Goal: Task Accomplishment & Management: Manage account settings

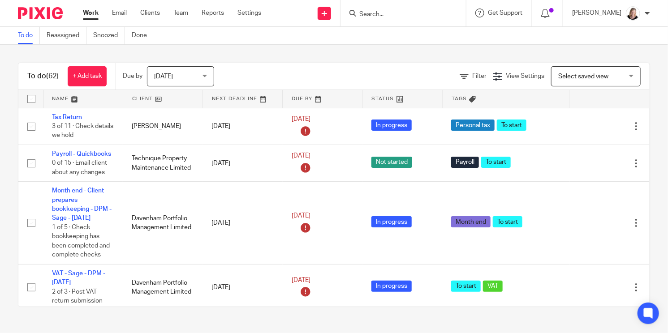
click at [418, 16] on input "Search" at bounding box center [398, 15] width 81 height 8
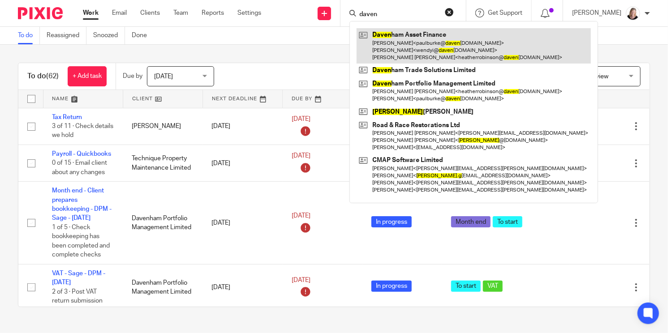
type input "daven"
click at [409, 46] on link at bounding box center [474, 45] width 234 height 35
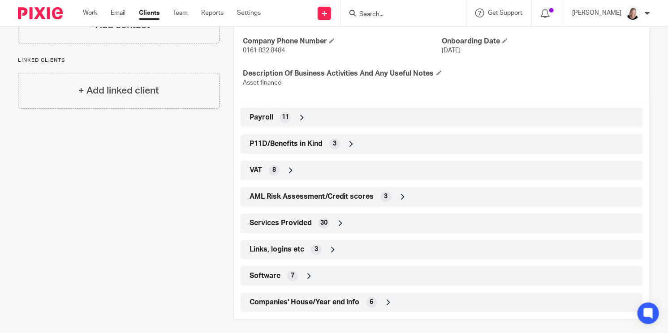
scroll to position [366, 0]
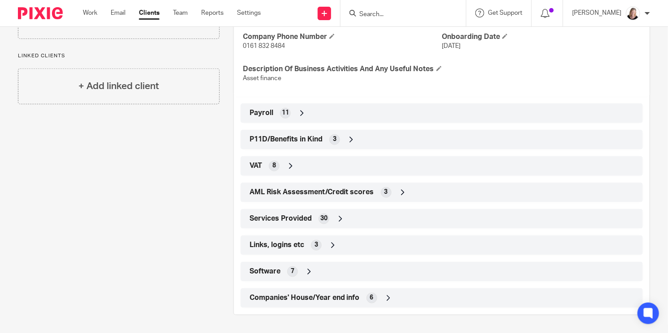
click at [328, 246] on icon at bounding box center [332, 245] width 9 height 9
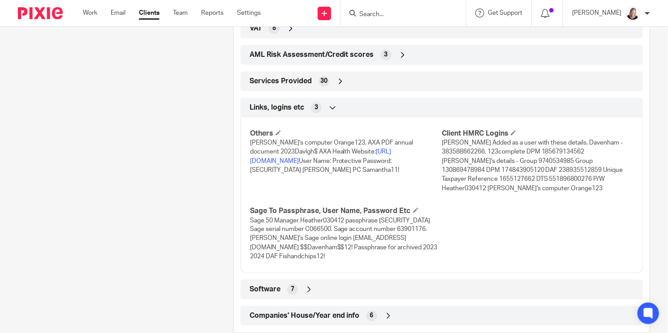
scroll to position [496, 0]
drag, startPoint x: 376, startPoint y: 327, endPoint x: 202, endPoint y: 117, distance: 273.3
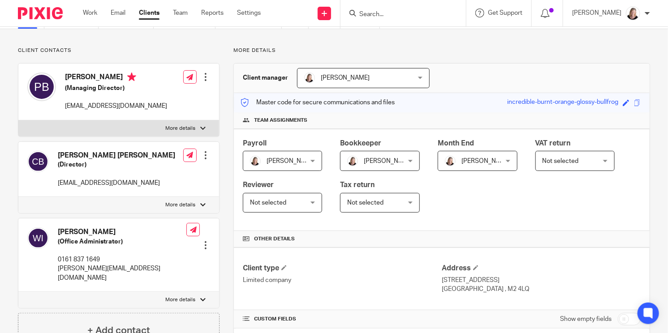
scroll to position [0, 0]
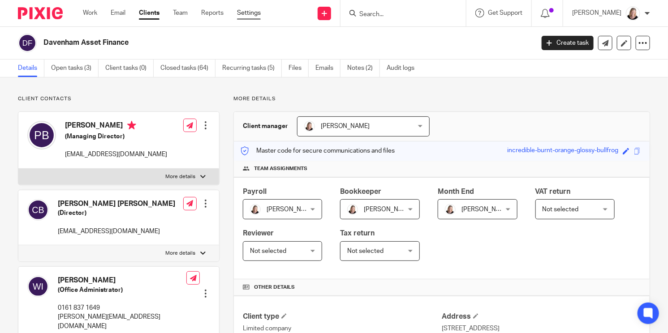
click at [249, 13] on link "Settings" at bounding box center [249, 13] width 24 height 9
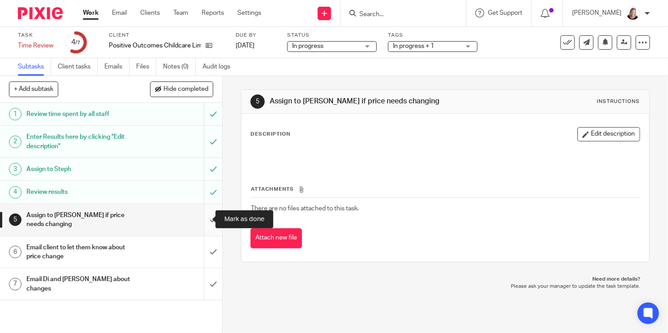
click at [203, 219] on input "submit" at bounding box center [111, 220] width 222 height 32
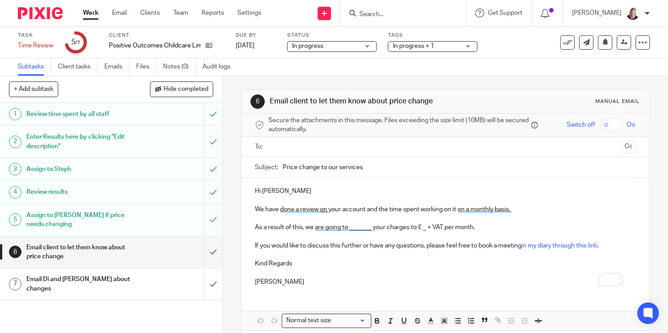
click at [289, 147] on input "text" at bounding box center [444, 147] width 347 height 10
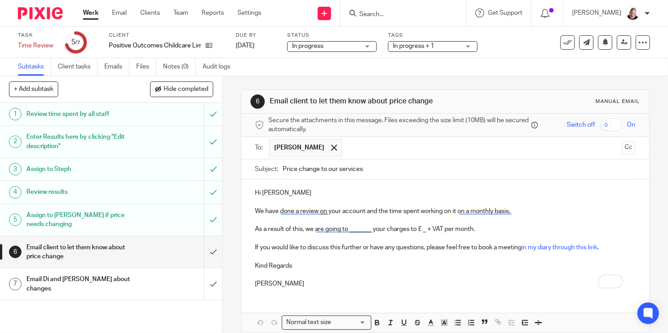
click at [300, 231] on p "As a result of this, we are going to _______ your charges to £ _ + VAT per mont…" at bounding box center [445, 229] width 380 height 9
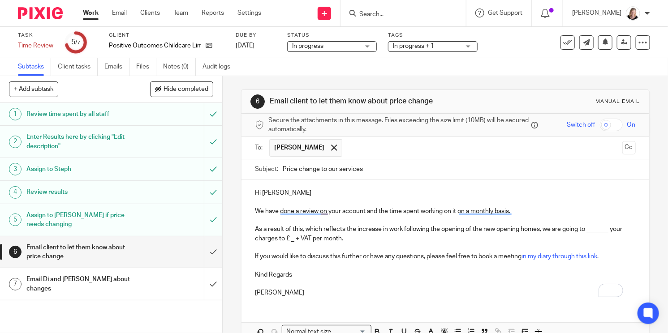
click at [608, 232] on p "As a result of this, which reflects the increase in work following the opening …" at bounding box center [445, 234] width 380 height 18
click at [294, 240] on p "As a result of this, which reflects the increase in work following the opening …" at bounding box center [445, 234] width 380 height 18
click at [149, 72] on link "Files" at bounding box center [146, 66] width 20 height 17
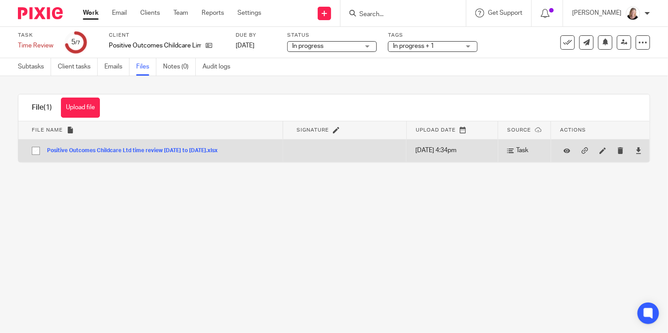
click at [152, 153] on button "Positive Outcomes Childcare Ltd time review May 25 to July 25.xlsx" at bounding box center [135, 151] width 177 height 6
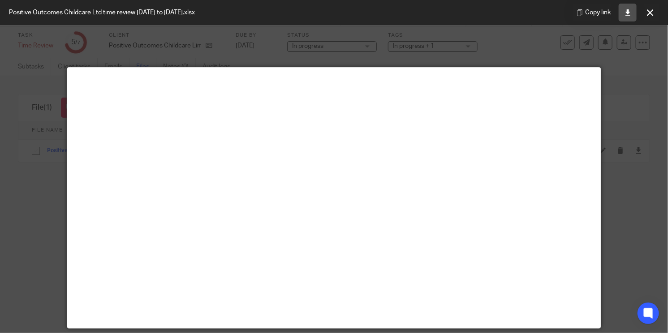
click at [625, 12] on icon at bounding box center [627, 12] width 7 height 7
click at [648, 10] on icon at bounding box center [650, 12] width 7 height 7
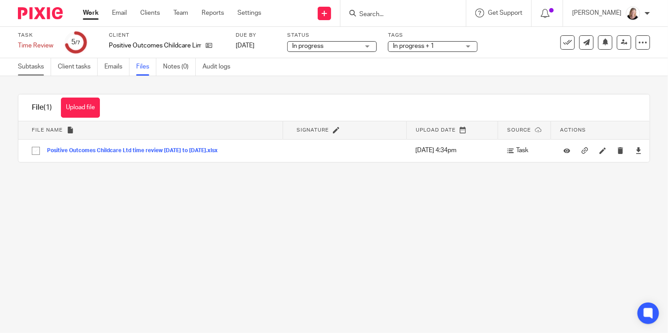
click at [36, 66] on link "Subtasks" at bounding box center [34, 66] width 33 height 17
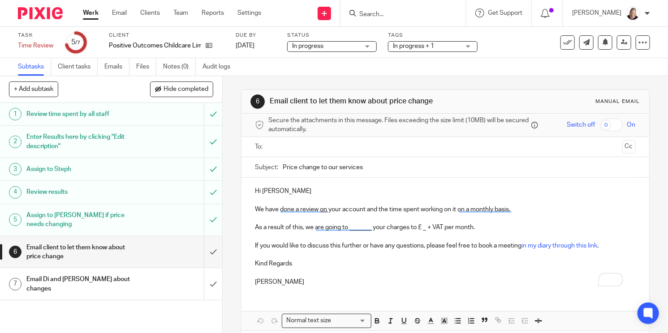
click at [285, 145] on input "text" at bounding box center [444, 147] width 347 height 10
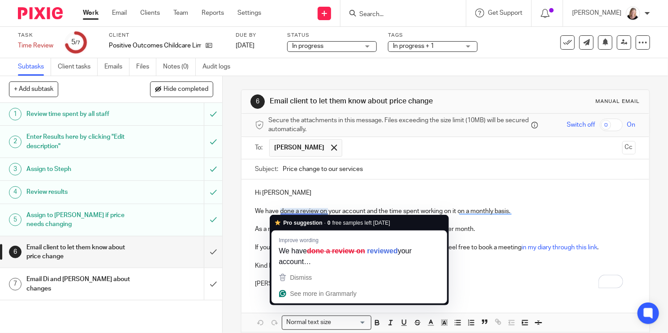
click at [291, 211] on p "We have done a review on your account and the time spent working on it on a mon…" at bounding box center [445, 211] width 380 height 9
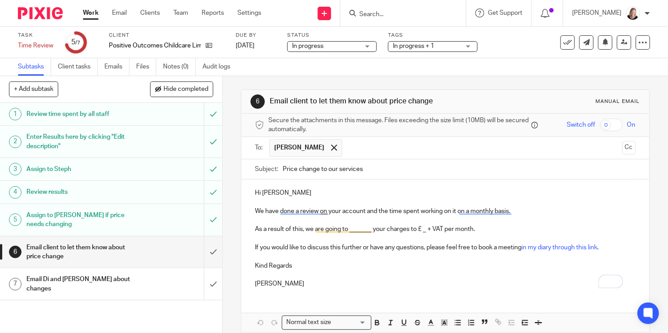
click at [327, 209] on p "We have done a review on your account and the time spent working on it on a mon…" at bounding box center [445, 211] width 380 height 9
click at [304, 229] on p "As a result of this, we are going to _______ your charges to £ _ + VAT per mont…" at bounding box center [445, 229] width 380 height 9
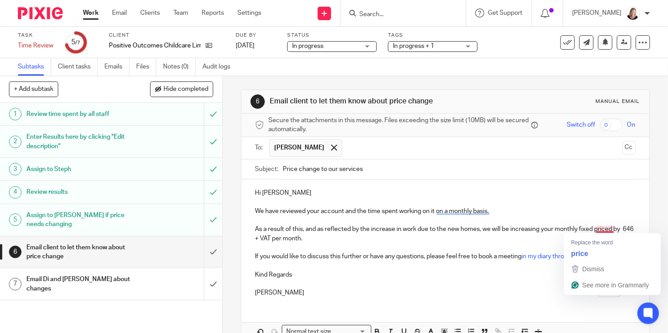
click at [606, 229] on p "As a result of this, and as reflected by the increase in work due to the new ho…" at bounding box center [445, 234] width 380 height 18
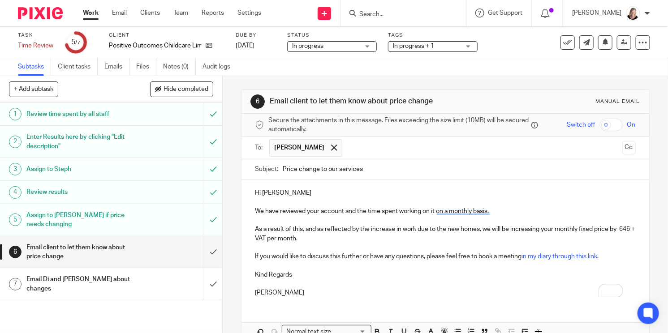
click at [255, 238] on p "As a result of this, and as reflected by the increase in work due to the new ho…" at bounding box center [445, 234] width 380 height 18
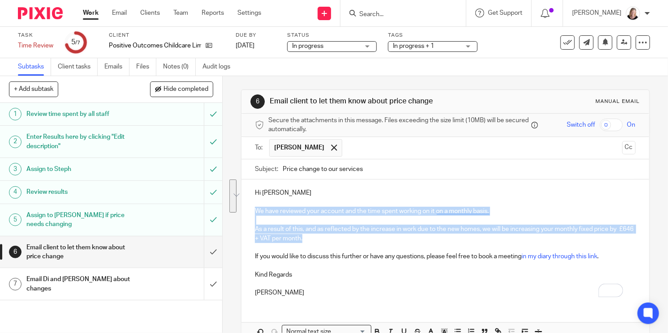
drag, startPoint x: 252, startPoint y: 210, endPoint x: 326, endPoint y: 242, distance: 81.1
click at [326, 242] on div "Hi [PERSON_NAME] We have reviewed your account and the time spent working on it…" at bounding box center [444, 242] width 407 height 125
click at [329, 229] on p "As a result of this, and as reflected by the increase in work due to the new ho…" at bounding box center [445, 234] width 380 height 18
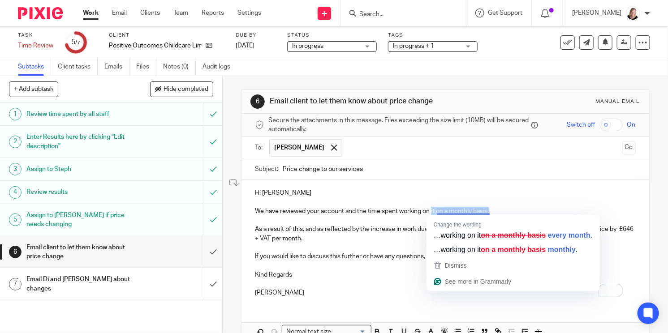
drag, startPoint x: 428, startPoint y: 211, endPoint x: 486, endPoint y: 212, distance: 58.7
click at [486, 212] on p "We have reviewed your account and the time spent working on it on a monthly bas…" at bounding box center [445, 211] width 380 height 9
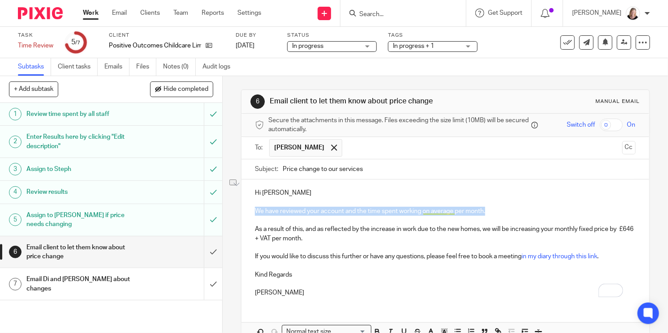
drag, startPoint x: 484, startPoint y: 211, endPoint x: 244, endPoint y: 209, distance: 240.5
click at [244, 209] on div "Hi Robert We have reviewed your account and the time spent working on average p…" at bounding box center [444, 242] width 407 height 125
copy p "We have reviewed your account and the time spent working on average per month."
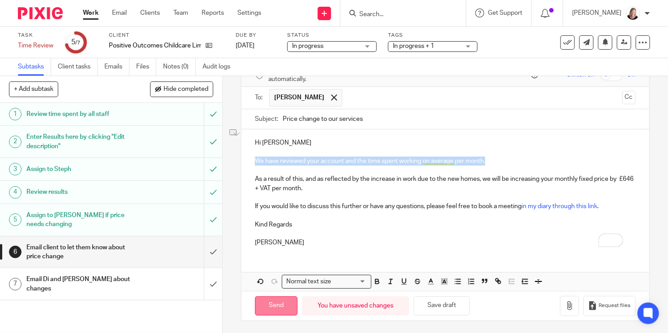
click at [270, 305] on input "Send" at bounding box center [276, 306] width 43 height 19
type input "Sent"
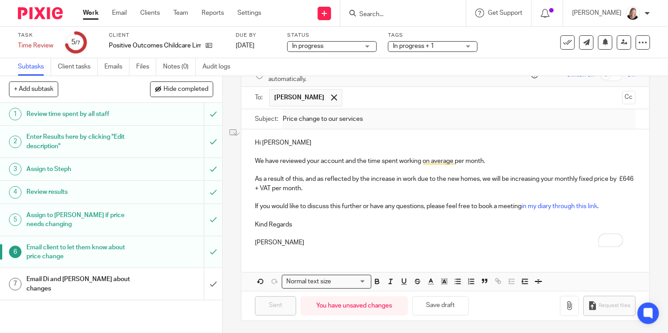
click at [373, 185] on p "As a result of this, and as reflected by the increase in work due to the new ho…" at bounding box center [445, 184] width 380 height 18
click at [108, 285] on h1 "Email Di and [PERSON_NAME] about changes" at bounding box center [82, 284] width 112 height 23
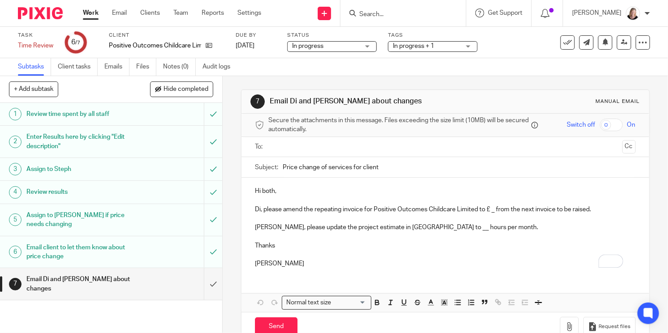
click at [309, 146] on input "text" at bounding box center [444, 147] width 347 height 10
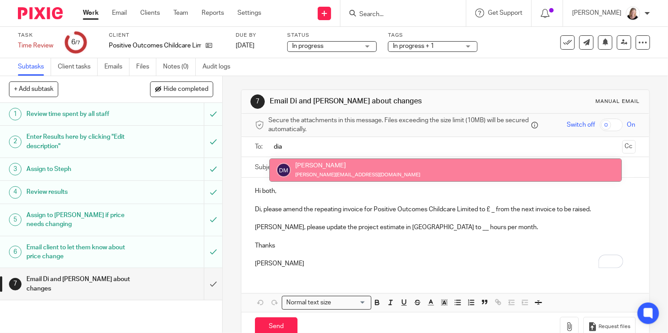
type input "[PERSON_NAME]"
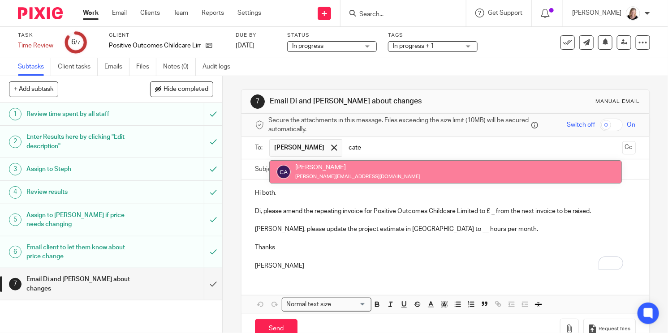
type input "cater"
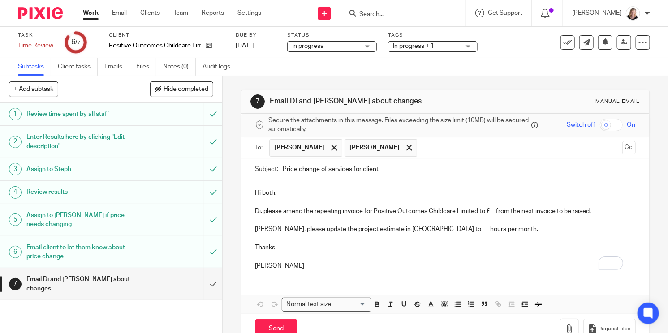
click at [412, 230] on p "[PERSON_NAME], please update the project estimate in [GEOGRAPHIC_DATA] to __ ho…" at bounding box center [445, 229] width 380 height 9
drag, startPoint x: 261, startPoint y: 211, endPoint x: 300, endPoint y: 212, distance: 39.0
click at [300, 212] on p "Di, please amend the repeating invoice for Positive Outcomes Childcare Limited …" at bounding box center [445, 211] width 380 height 9
click at [488, 213] on p "Di, I've amended the repeating invoice for Positive Outcomes Childcare Limited …" at bounding box center [445, 211] width 380 height 9
click at [277, 328] on input "Send" at bounding box center [276, 328] width 43 height 19
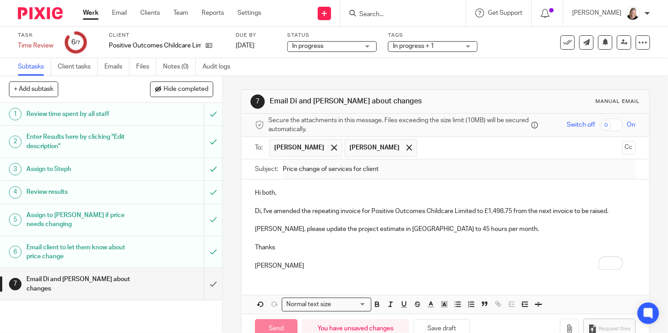
type input "Sent"
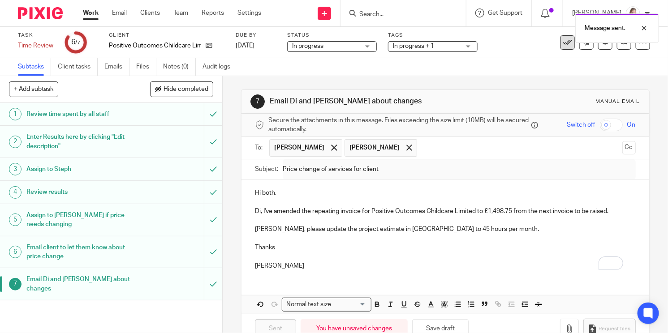
click at [563, 46] on icon at bounding box center [567, 42] width 9 height 9
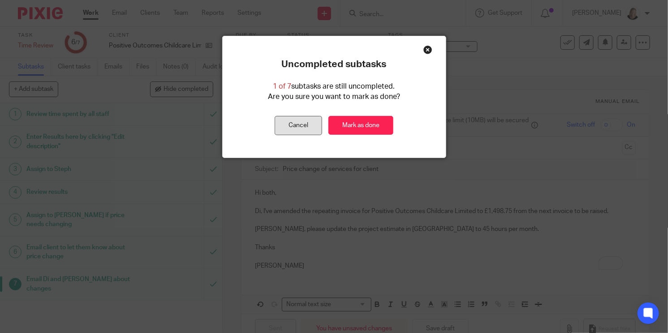
click at [293, 126] on button "Cancel" at bounding box center [298, 125] width 47 height 19
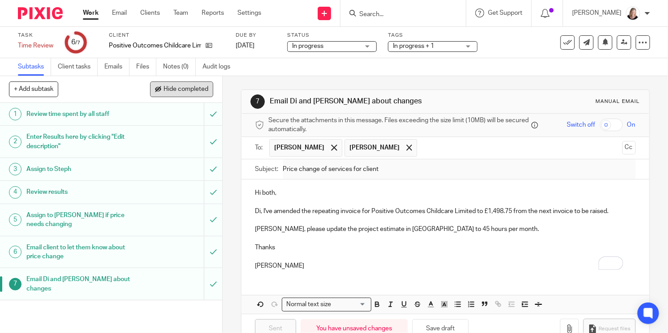
click at [194, 87] on span "Hide completed" at bounding box center [185, 89] width 45 height 7
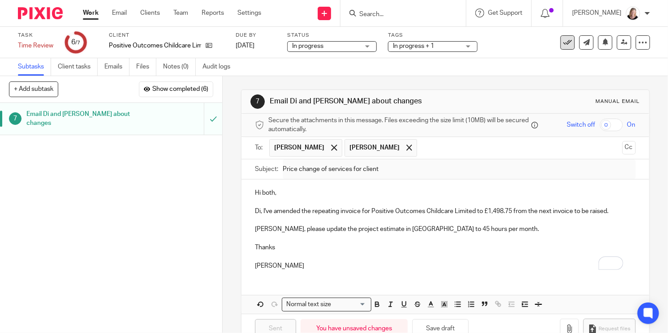
click at [563, 45] on icon at bounding box center [567, 42] width 9 height 9
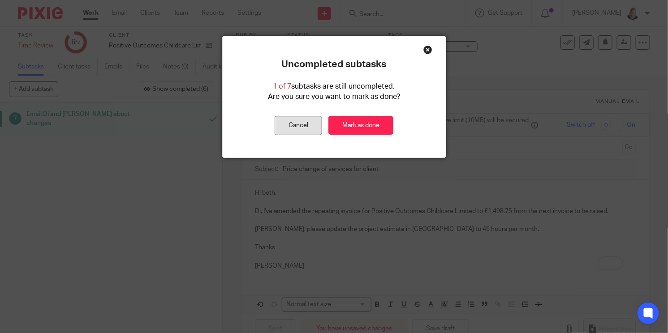
click at [285, 126] on button "Cancel" at bounding box center [298, 125] width 47 height 19
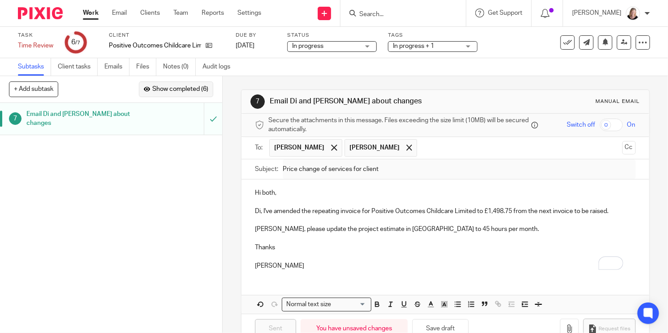
click at [192, 90] on span "Show completed (6)" at bounding box center [180, 89] width 56 height 7
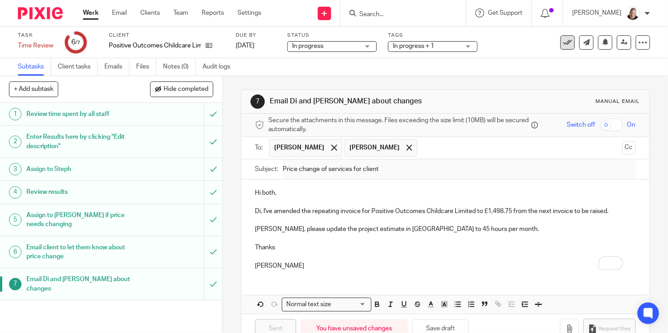
click at [563, 39] on icon at bounding box center [567, 42] width 9 height 9
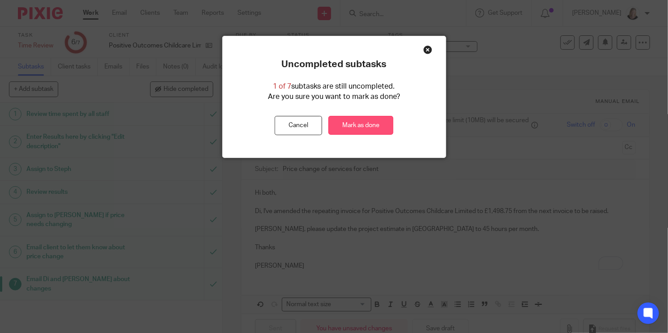
click at [356, 127] on link "Mark as done" at bounding box center [360, 125] width 65 height 19
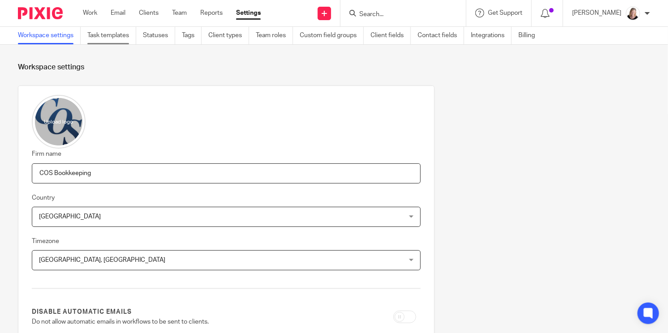
click at [99, 35] on link "Task templates" at bounding box center [111, 35] width 49 height 17
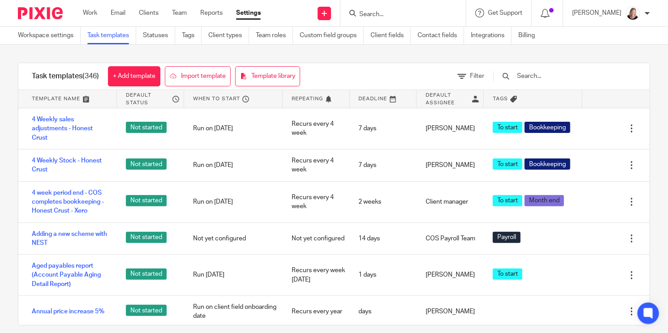
click at [544, 74] on input "text" at bounding box center [568, 76] width 104 height 10
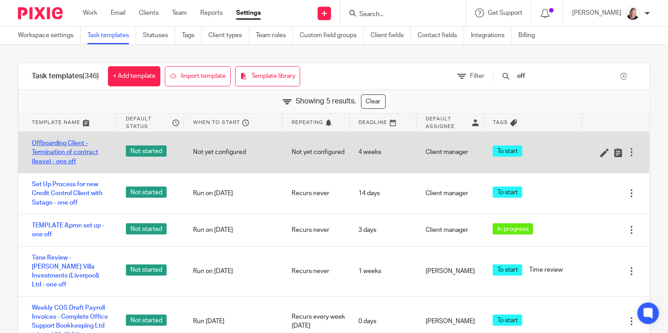
type input "off"
click at [60, 152] on link "Offboarding Client - Termination of contract (leave) - one off" at bounding box center [70, 152] width 76 height 27
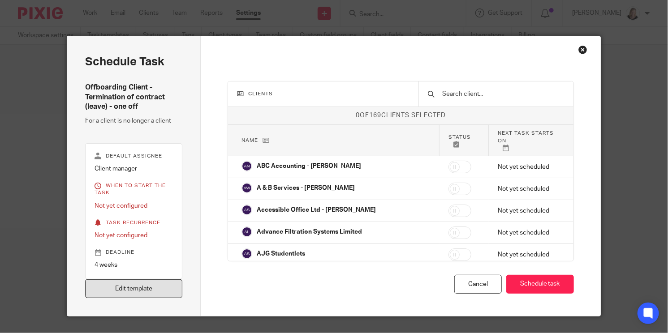
click at [159, 287] on link "Edit template" at bounding box center [133, 289] width 97 height 19
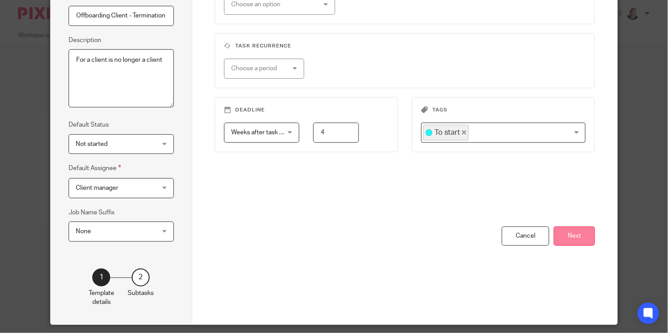
click at [569, 230] on button "Next" at bounding box center [574, 236] width 41 height 19
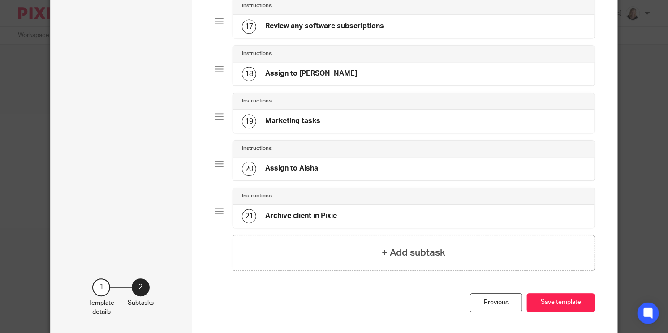
scroll to position [840, 0]
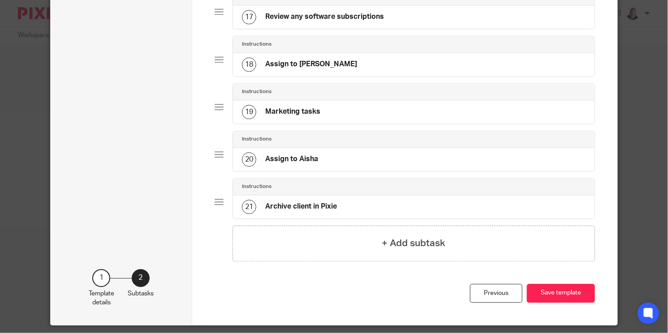
click at [293, 116] on h4 "Marketing tasks" at bounding box center [292, 111] width 55 height 9
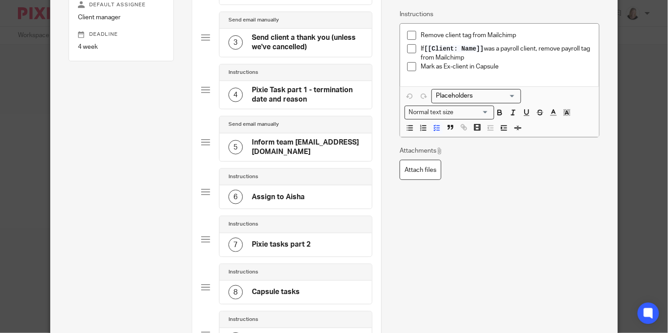
scroll to position [168, 0]
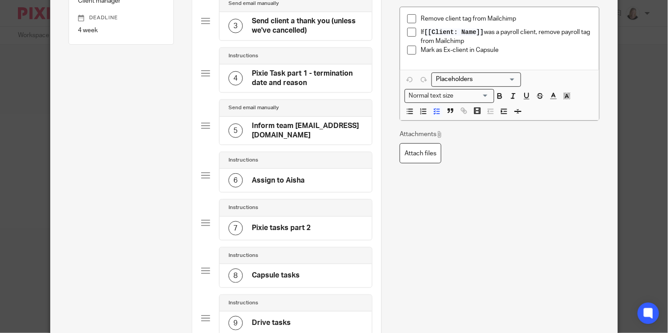
click at [291, 280] on h4 "Capsule tasks" at bounding box center [276, 275] width 48 height 9
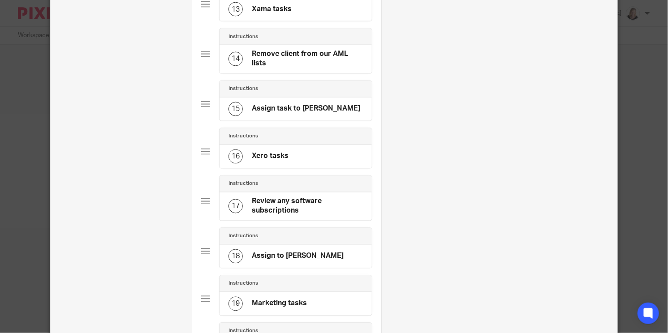
scroll to position [728, 0]
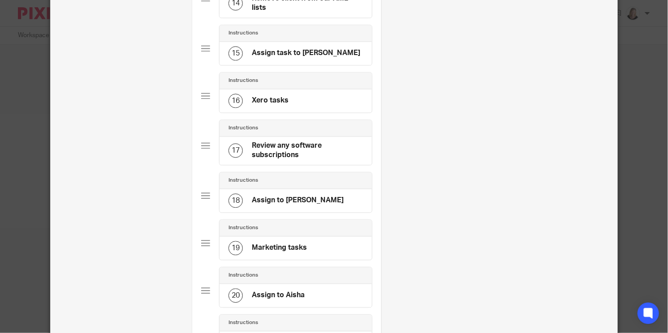
click at [285, 250] on h4 "Marketing tasks" at bounding box center [279, 247] width 55 height 9
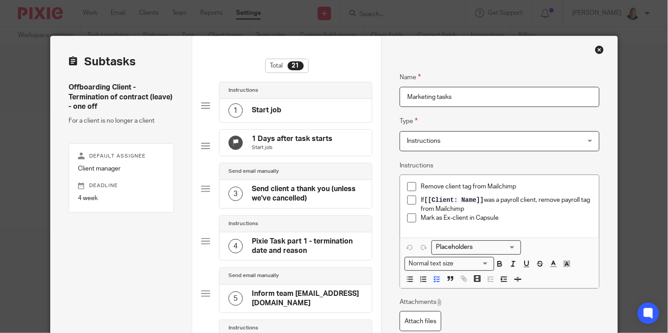
click at [504, 215] on p "Mark as Ex-client in Capsule" at bounding box center [506, 218] width 171 height 9
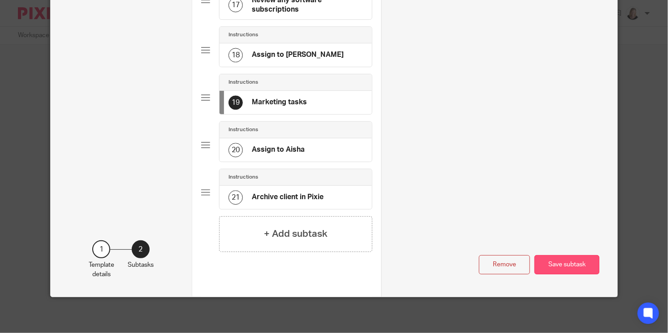
click at [574, 264] on button "Save subtask" at bounding box center [566, 264] width 65 height 19
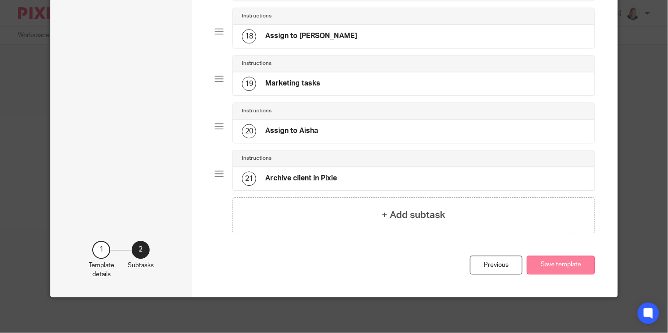
click at [570, 266] on button "Save template" at bounding box center [561, 265] width 68 height 19
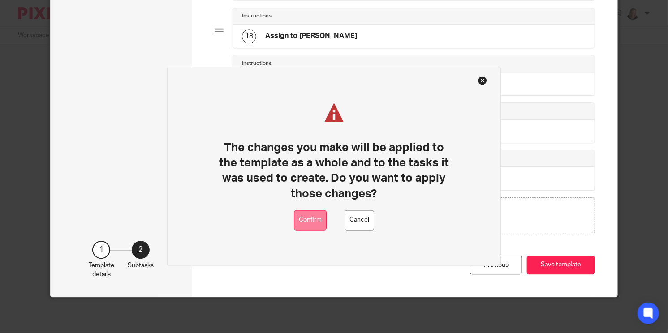
click at [313, 226] on button "Confirm" at bounding box center [310, 221] width 33 height 20
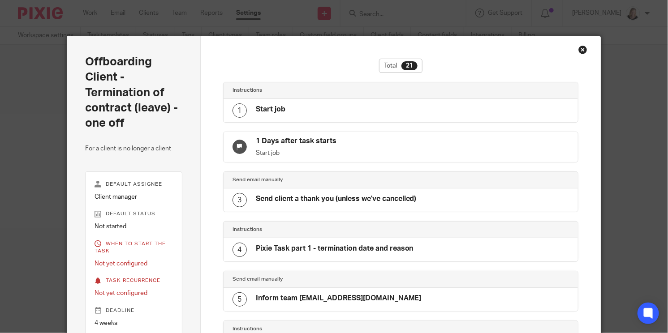
click at [580, 49] on div "Close this dialog window" at bounding box center [582, 49] width 9 height 9
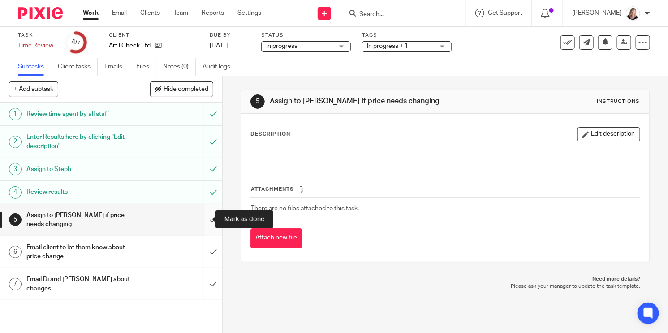
click at [202, 220] on input "submit" at bounding box center [111, 220] width 222 height 32
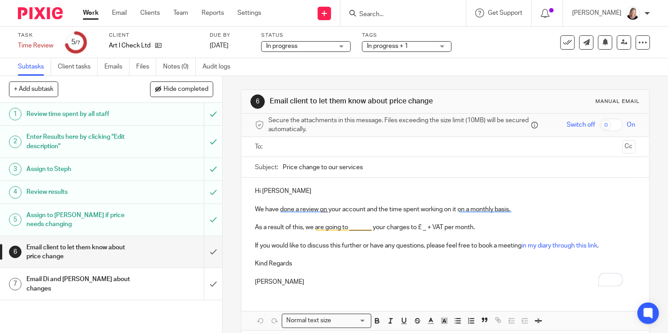
click at [284, 147] on input "text" at bounding box center [444, 147] width 347 height 10
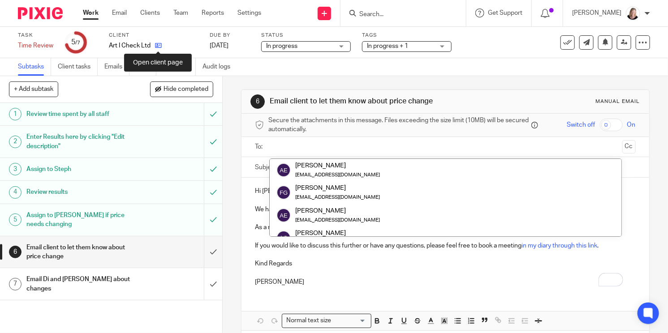
click at [158, 45] on icon at bounding box center [158, 45] width 7 height 7
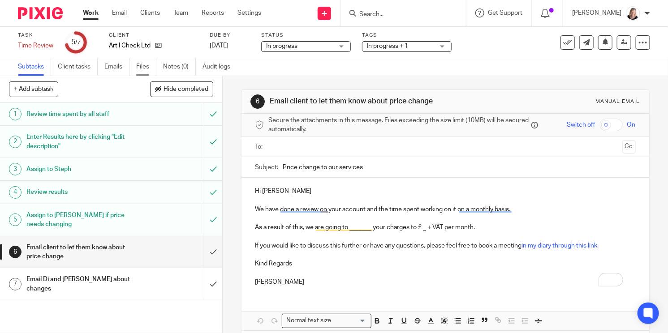
click at [144, 67] on link "Files" at bounding box center [146, 66] width 20 height 17
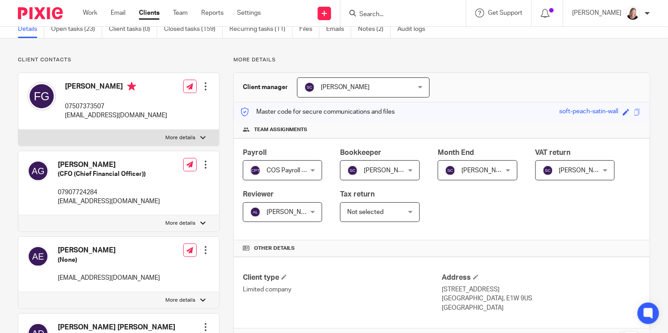
scroll to position [56, 0]
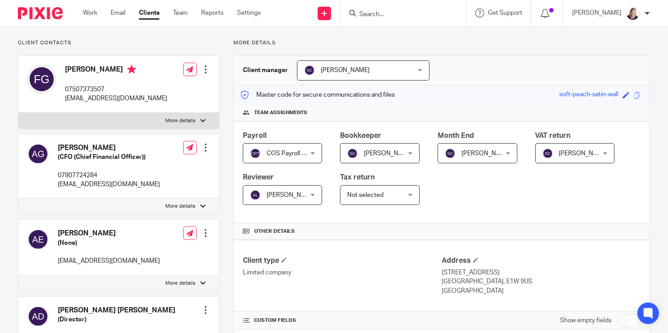
click at [203, 148] on div at bounding box center [205, 147] width 9 height 9
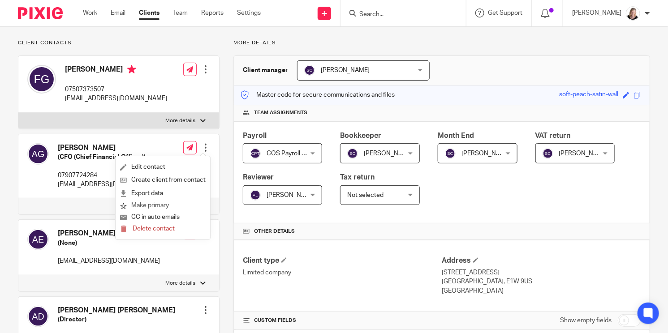
click at [146, 207] on button "Make primary" at bounding box center [144, 206] width 49 height 12
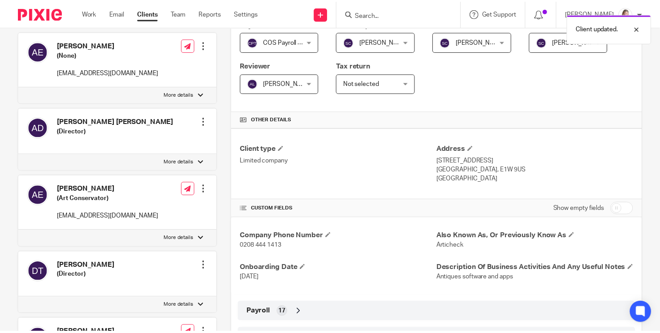
scroll to position [336, 0]
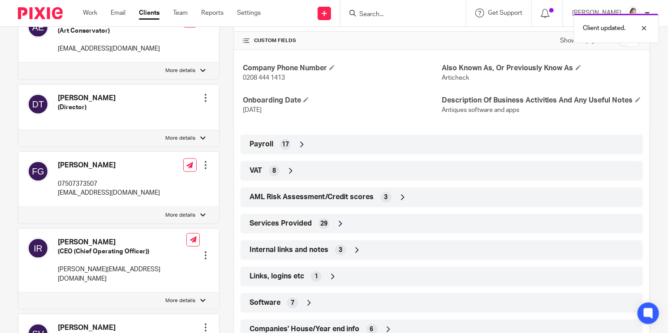
click at [203, 163] on div at bounding box center [205, 165] width 9 height 9
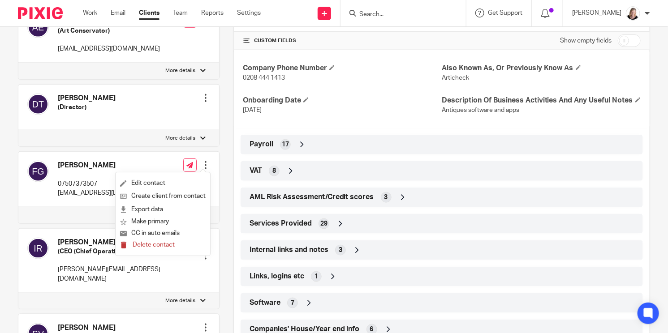
click at [152, 245] on span "Delete contact" at bounding box center [154, 245] width 42 height 6
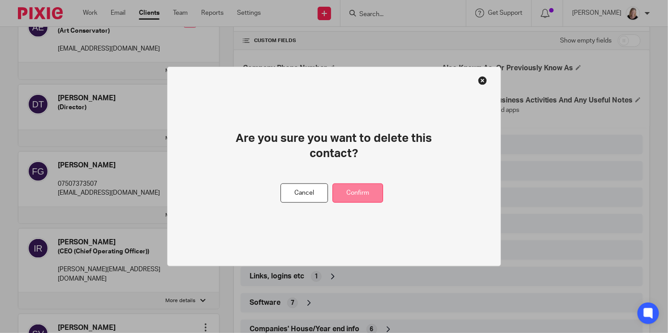
click at [364, 196] on button "Confirm" at bounding box center [357, 193] width 51 height 19
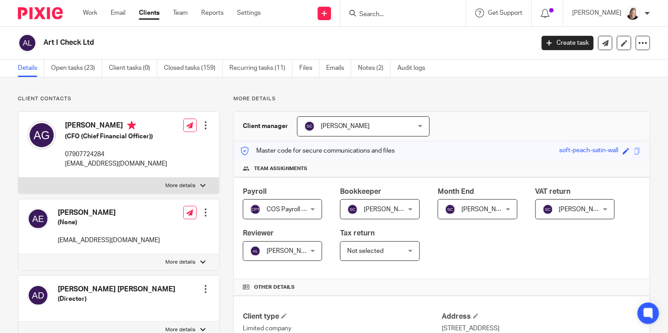
click at [202, 125] on div at bounding box center [205, 125] width 9 height 9
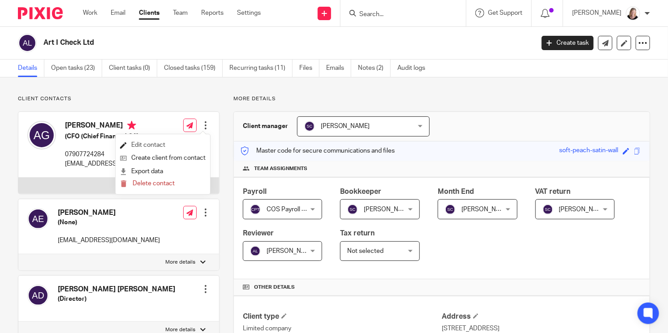
click at [159, 147] on link "Edit contact" at bounding box center [163, 145] width 86 height 13
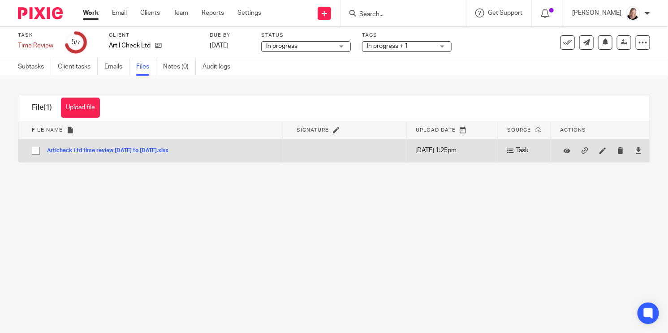
click at [74, 151] on button "Articheck Ltd time review [DATE] to [DATE].xlsx" at bounding box center [111, 151] width 128 height 6
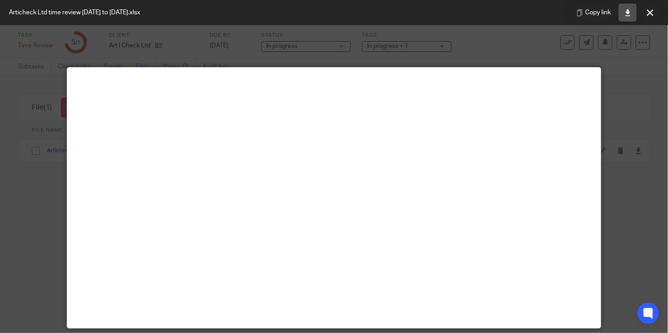
click at [625, 11] on icon at bounding box center [627, 12] width 7 height 7
click at [653, 13] on icon at bounding box center [650, 12] width 7 height 7
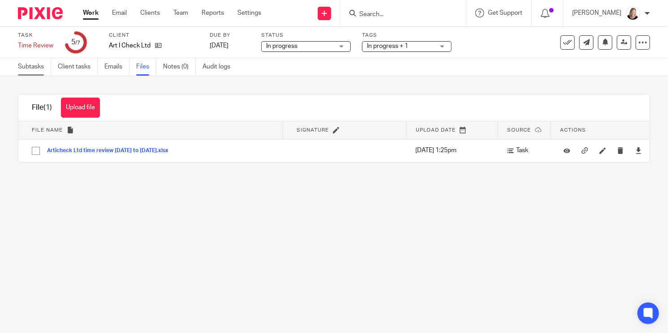
click at [30, 66] on link "Subtasks" at bounding box center [34, 66] width 33 height 17
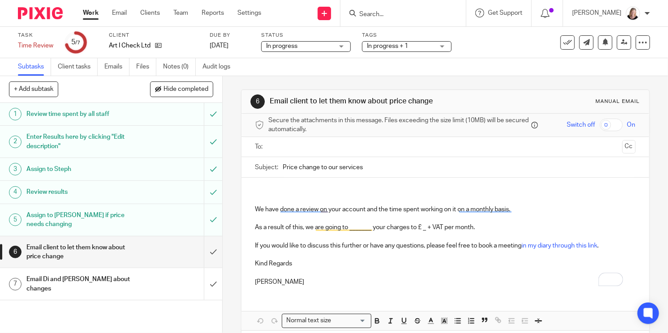
click at [291, 144] on input "text" at bounding box center [444, 147] width 347 height 10
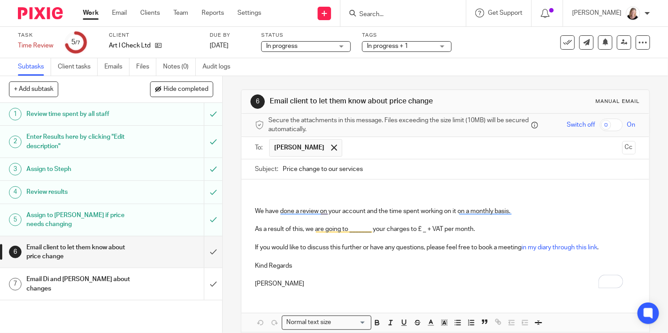
click at [279, 185] on div "We have done a review on your account and the time spent working on it on a mon…" at bounding box center [444, 238] width 407 height 116
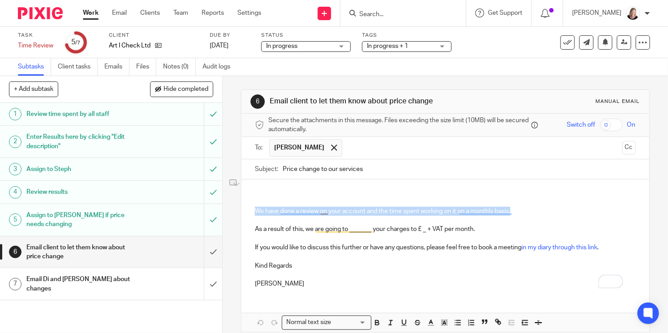
drag, startPoint x: 250, startPoint y: 211, endPoint x: 513, endPoint y: 211, distance: 262.5
click at [513, 211] on div "We have done a review on your account and the time spent working on it on a mon…" at bounding box center [444, 238] width 407 height 116
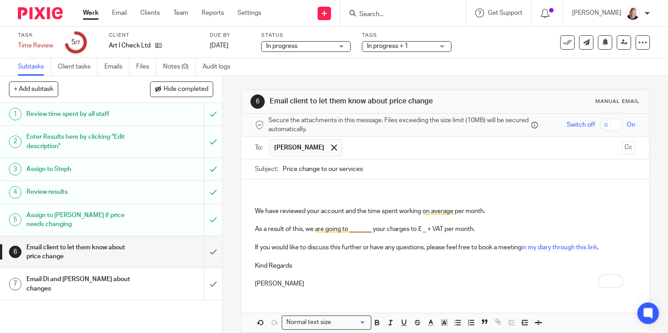
click at [278, 186] on div "We have reviewed your account and the time spent working on average per month. …" at bounding box center [444, 238] width 407 height 116
click at [255, 210] on p "We have reviewed your account and the time spent working on average per month." at bounding box center [445, 211] width 380 height 9
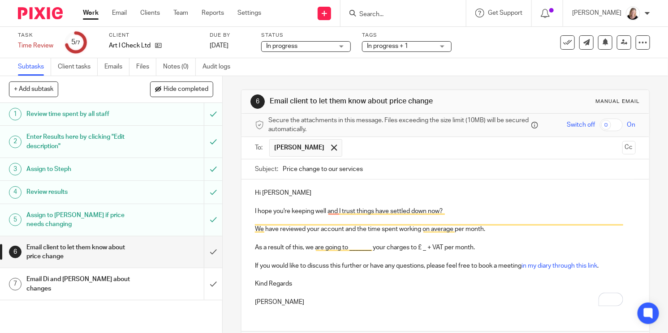
click at [485, 230] on p "We have reviewed your account and the time spent working on average per month." at bounding box center [445, 229] width 380 height 9
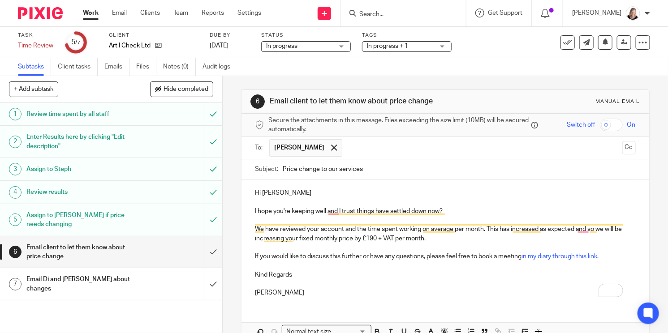
click at [431, 240] on p "We have reviewed your account and the time spent working on average per month. …" at bounding box center [445, 234] width 380 height 18
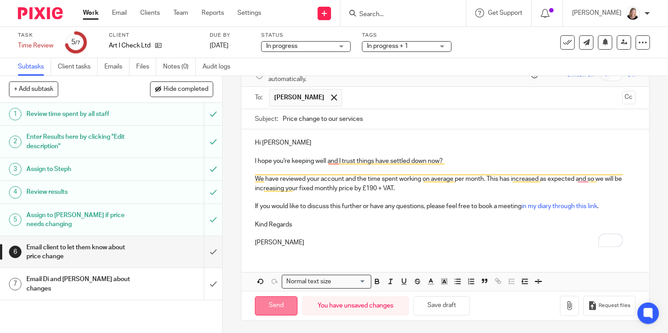
click at [274, 305] on input "Send" at bounding box center [276, 306] width 43 height 19
type input "Sent"
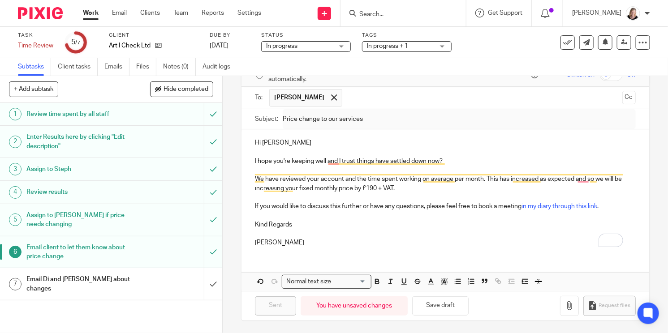
drag, startPoint x: 96, startPoint y: 280, endPoint x: 123, endPoint y: 267, distance: 29.9
click at [96, 281] on h1 "Email Di and Caterina about changes" at bounding box center [82, 284] width 112 height 23
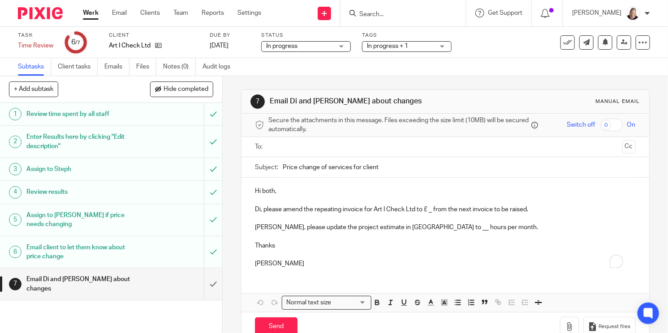
click at [285, 143] on input "text" at bounding box center [444, 147] width 347 height 10
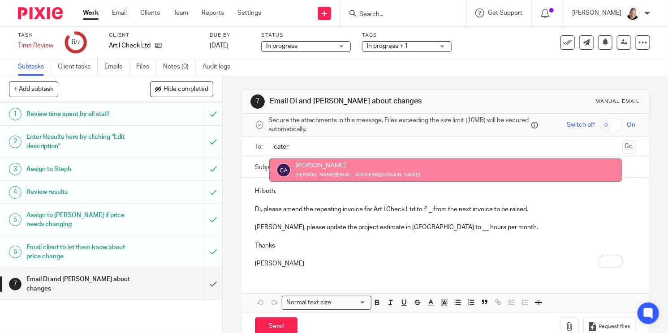
type input "cater"
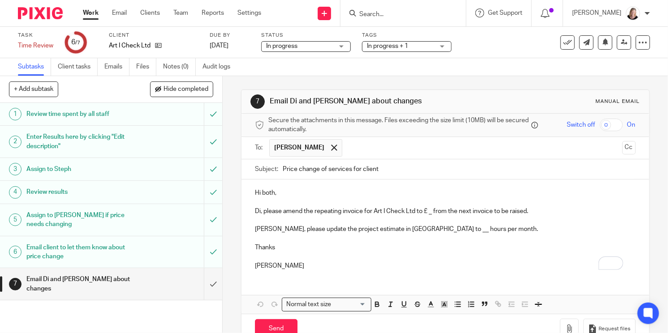
click at [353, 149] on input "text" at bounding box center [483, 147] width 272 height 17
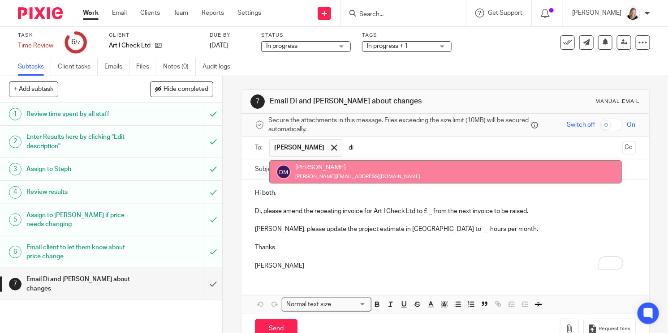
type input "di"
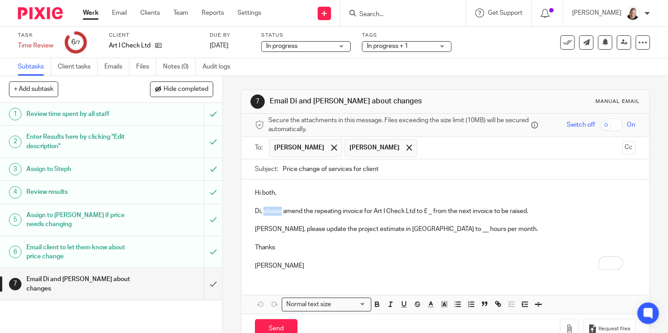
drag, startPoint x: 260, startPoint y: 213, endPoint x: 278, endPoint y: 209, distance: 18.8
click at [278, 209] on p "Di, please amend the repeating invoice for Art I Check Ltd to £ _ from the next…" at bounding box center [445, 211] width 380 height 9
click at [286, 211] on p "Di, I've amend the repeating invoice for Art I Check Ltd to £ _ from the next i…" at bounding box center [445, 211] width 380 height 9
click at [426, 212] on p "Di, I've amended the repeating invoice for Art I Check Ltd to £ _ from the next…" at bounding box center [445, 211] width 380 height 9
click at [412, 231] on p "Caterina, please update the project estimate in Xero to __ hours per month." at bounding box center [445, 229] width 380 height 9
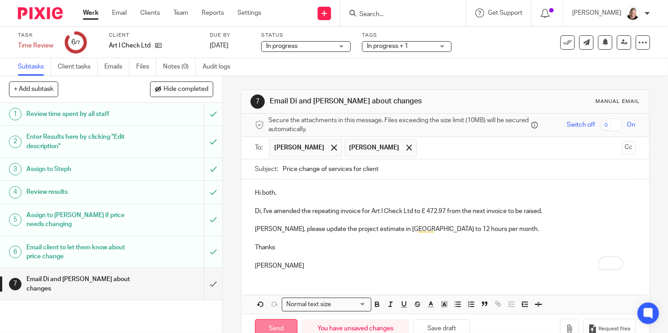
click at [274, 327] on input "Send" at bounding box center [276, 328] width 43 height 19
type input "Sent"
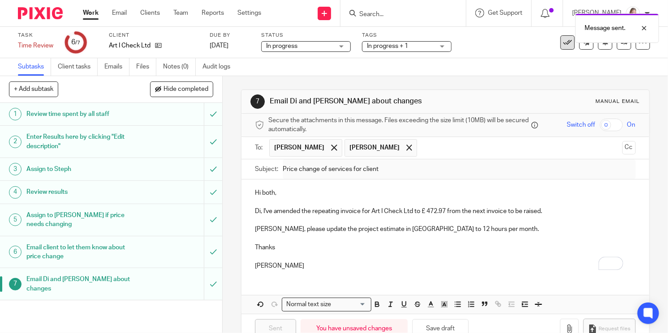
click at [563, 45] on icon at bounding box center [567, 42] width 9 height 9
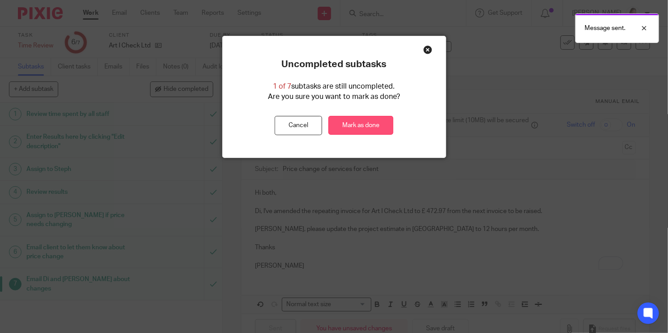
click at [348, 121] on link "Mark as done" at bounding box center [360, 125] width 65 height 19
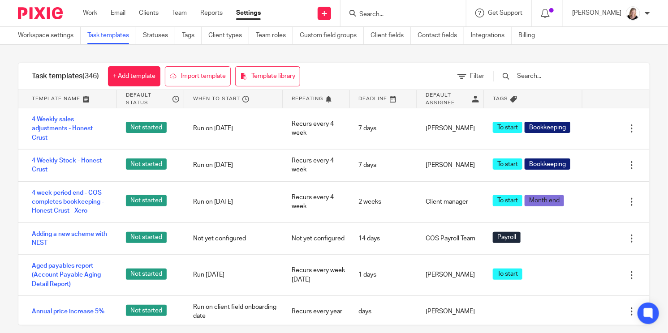
click at [551, 77] on input "text" at bounding box center [568, 76] width 104 height 10
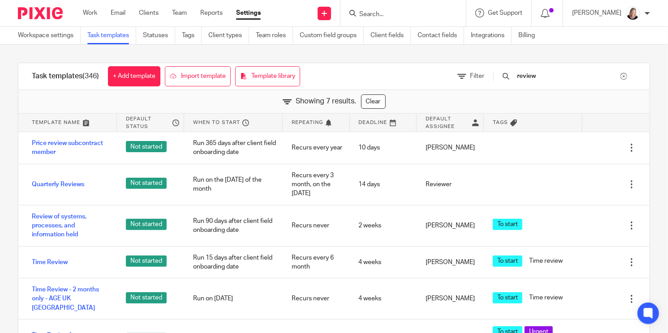
type input "review"
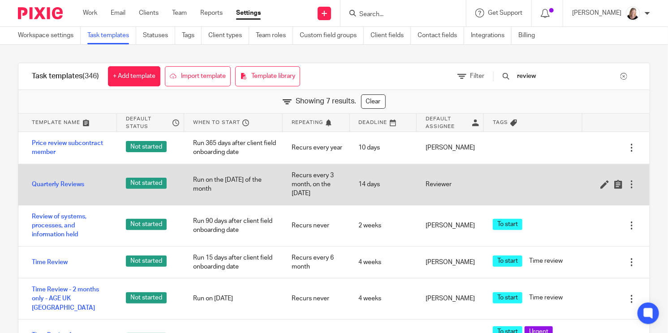
scroll to position [43, 0]
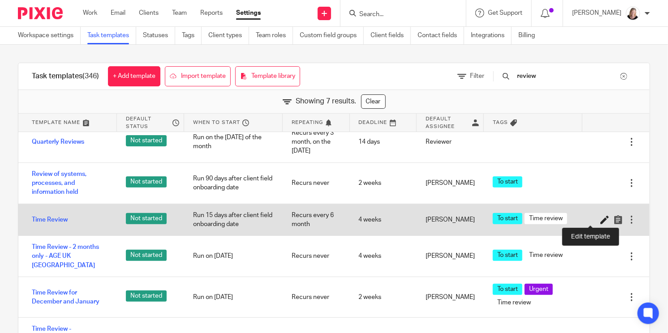
click at [600, 219] on icon at bounding box center [604, 219] width 9 height 9
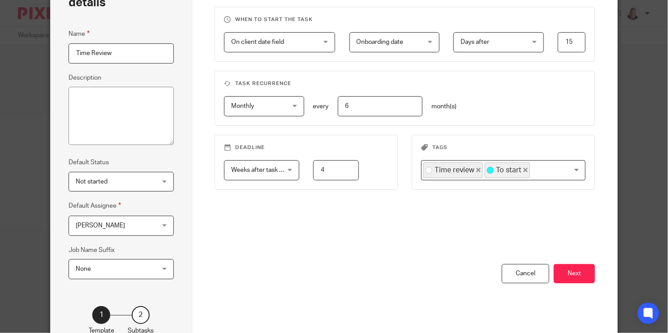
scroll to position [124, 0]
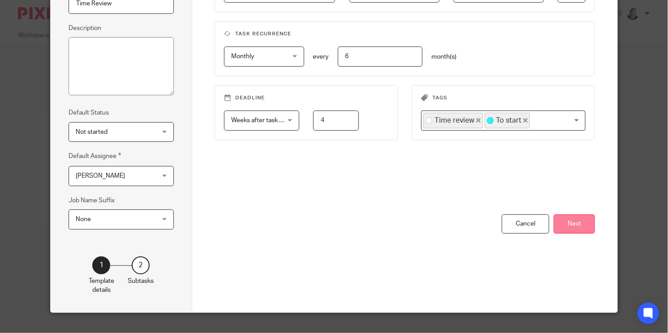
click at [573, 215] on button "Next" at bounding box center [574, 224] width 41 height 19
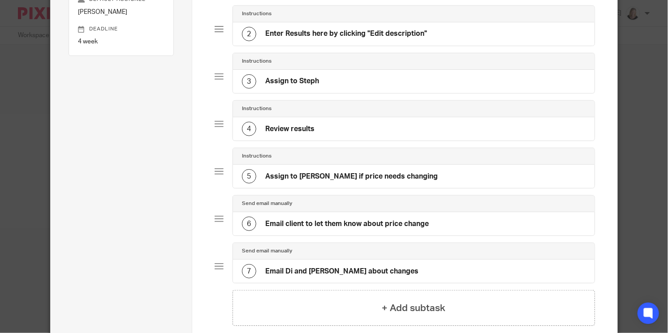
click at [314, 219] on h4 "Email client to let them know about price change" at bounding box center [346, 223] width 163 height 9
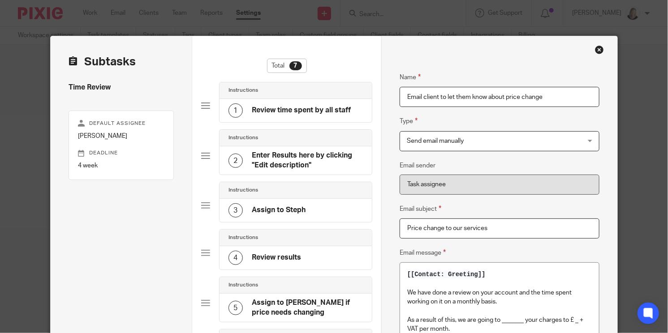
scroll to position [56, 0]
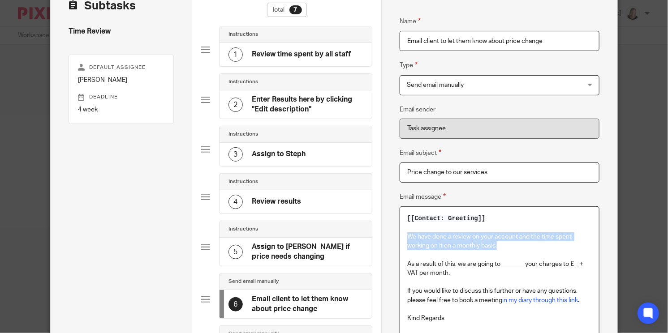
drag, startPoint x: 495, startPoint y: 245, endPoint x: 391, endPoint y: 235, distance: 104.9
click at [391, 235] on div "Name Review time spent by all staff Type Instructions Instructions Instructions…" at bounding box center [499, 225] width 236 height 491
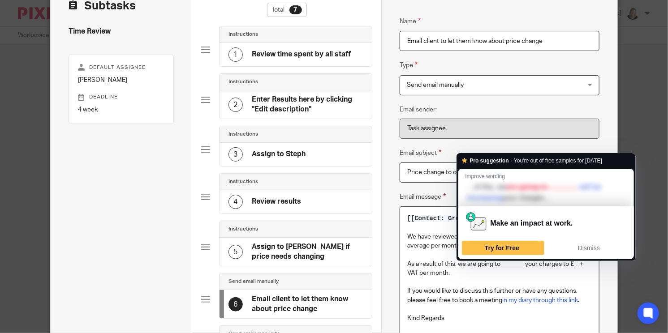
click at [471, 265] on p "As a result of this, we are going to _______ your charges to £ _ + VAT per mont…" at bounding box center [499, 269] width 185 height 18
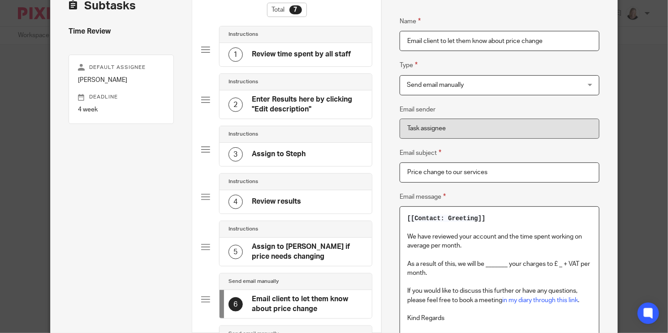
click at [520, 262] on p "As a result of this, we will be _______ your charges to £ _ + VAT per month." at bounding box center [499, 269] width 185 height 18
click at [466, 276] on p "As a result of this, we will be _______ your fixed monthly charges to £ _ + VAT…" at bounding box center [499, 269] width 185 height 18
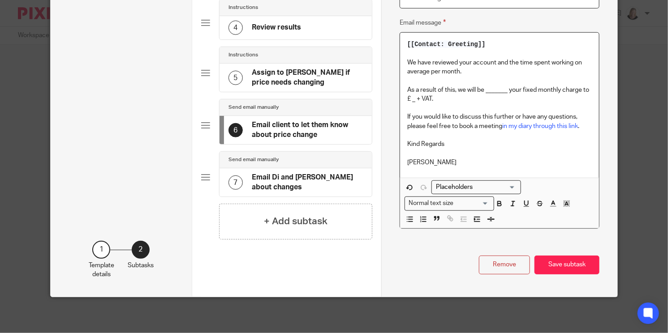
scroll to position [237, 0]
click at [570, 256] on button "Save subtask" at bounding box center [566, 265] width 65 height 19
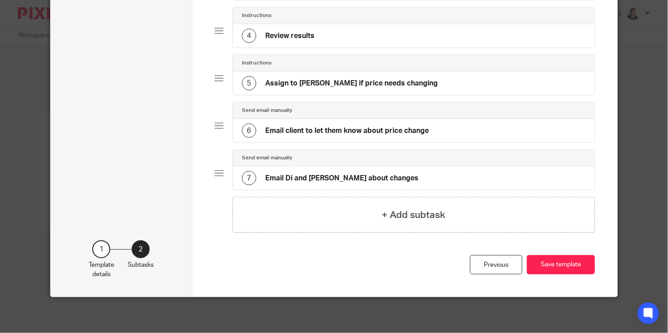
scroll to position [215, 0]
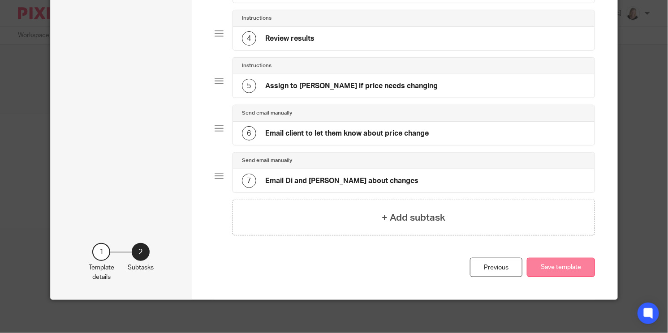
click at [564, 266] on button "Save template" at bounding box center [561, 267] width 68 height 19
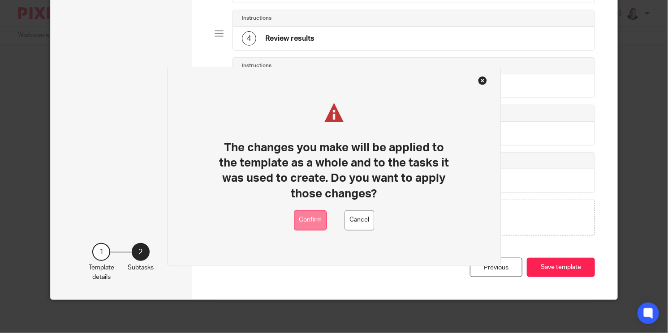
click at [306, 225] on button "Confirm" at bounding box center [310, 221] width 33 height 20
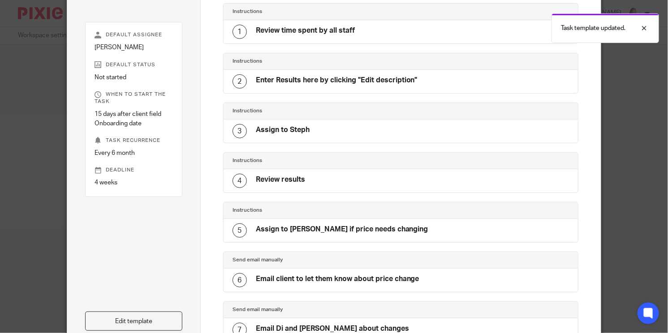
scroll to position [8, 0]
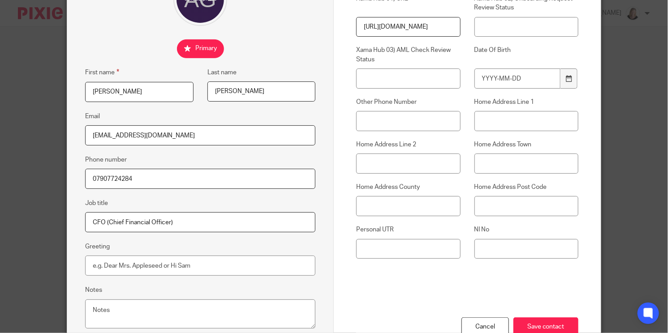
scroll to position [174, 0]
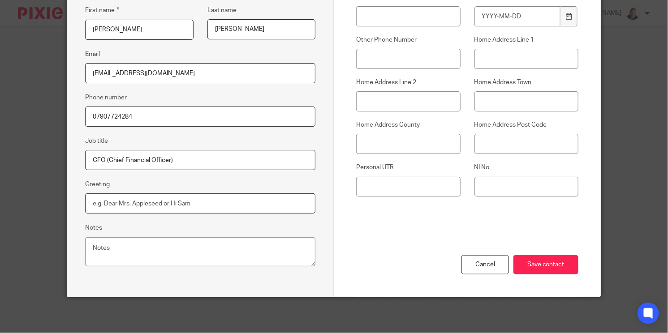
click at [138, 204] on input "Greeting" at bounding box center [200, 204] width 230 height 20
type input "Hi [PERSON_NAME]"
click at [553, 266] on input "Save contact" at bounding box center [545, 264] width 65 height 19
click at [549, 263] on input "Save contact" at bounding box center [545, 264] width 65 height 19
